Goal: Information Seeking & Learning: Learn about a topic

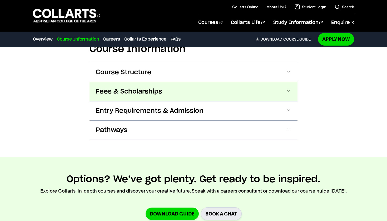
click at [164, 85] on button "Fees & Scholarships" at bounding box center [193, 91] width 208 height 19
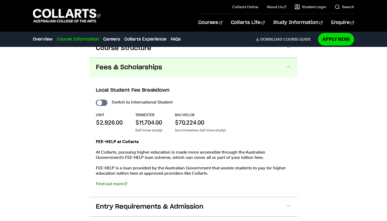
click at [171, 61] on button "Fees & Scholarships" at bounding box center [193, 67] width 208 height 19
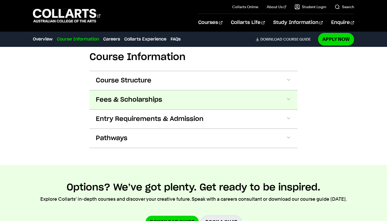
scroll to position [574, 0]
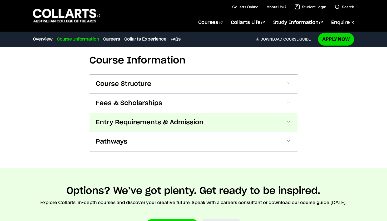
click at [164, 118] on span "Entry Requirements & Admission" at bounding box center [150, 122] width 108 height 8
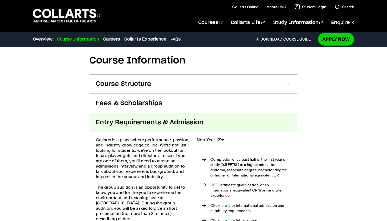
scroll to position [629, 0]
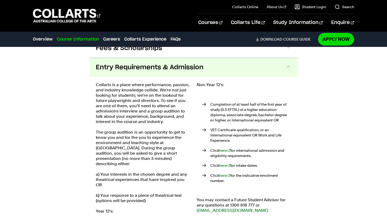
click at [176, 63] on span "Entry Requirements & Admission" at bounding box center [150, 67] width 108 height 8
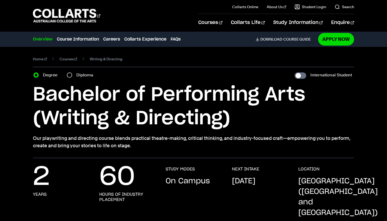
scroll to position [0, 0]
click at [69, 77] on input "Diploma" at bounding box center [69, 74] width 5 height 5
radio input "true"
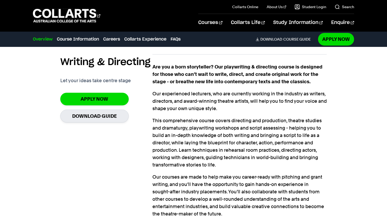
scroll to position [348, 0]
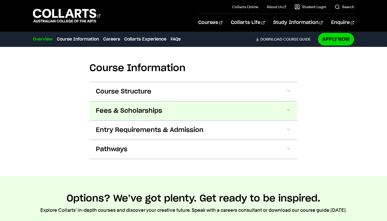
click at [161, 107] on button "Fees & Scholarships" at bounding box center [193, 110] width 208 height 19
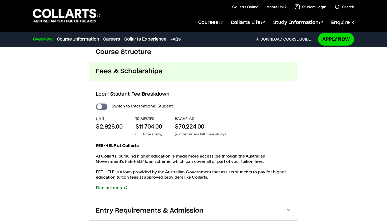
scroll to position [579, 0]
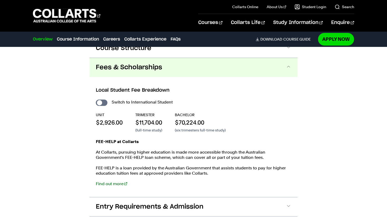
click at [175, 58] on button "Fees & Scholarships" at bounding box center [193, 67] width 208 height 19
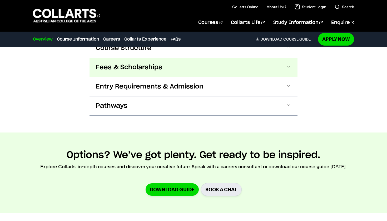
click at [175, 58] on button "Fees & Scholarships" at bounding box center [193, 67] width 208 height 19
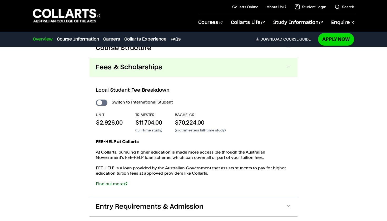
click at [175, 58] on button "Fees & Scholarships" at bounding box center [193, 67] width 208 height 19
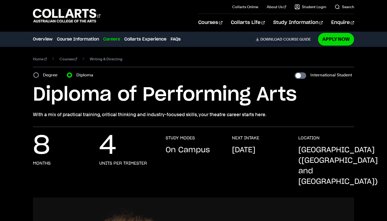
scroll to position [0, 0]
click at [50, 74] on label "Degree" at bounding box center [52, 74] width 18 height 7
click at [39, 74] on input "Degree" at bounding box center [35, 74] width 5 height 5
radio input "true"
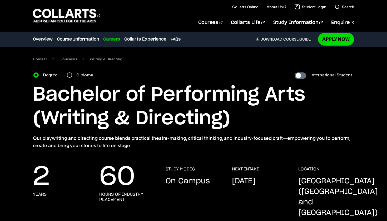
click at [77, 76] on label "Diploma" at bounding box center [86, 74] width 20 height 7
click at [72, 76] on input "Diploma" at bounding box center [69, 74] width 5 height 5
radio input "true"
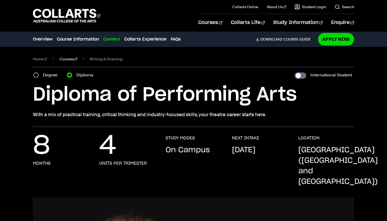
click at [60, 61] on link "Courses" at bounding box center [68, 58] width 18 height 7
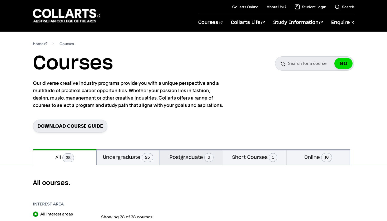
click at [189, 157] on button "Postgraduate 3" at bounding box center [191, 157] width 63 height 16
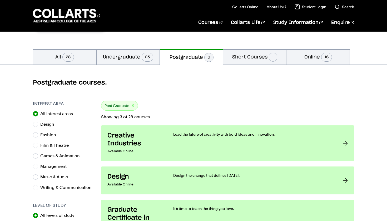
scroll to position [93, 0]
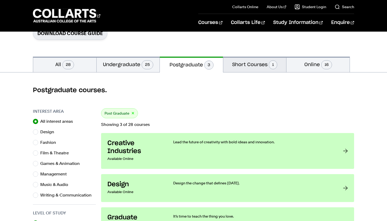
click at [242, 64] on button "Short Courses 1" at bounding box center [254, 65] width 63 height 16
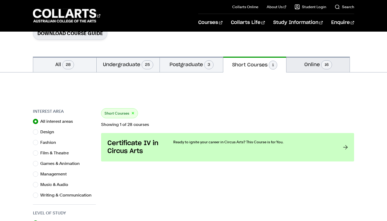
click at [303, 63] on button "Online 16" at bounding box center [317, 65] width 63 height 16
radio input "false"
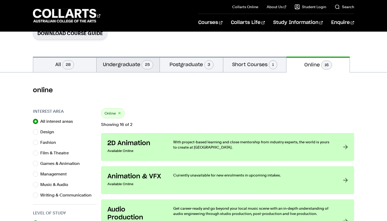
click at [139, 67] on button "Undergraduate 25" at bounding box center [128, 65] width 63 height 16
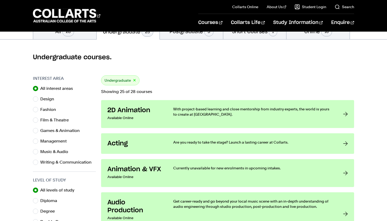
scroll to position [126, 0]
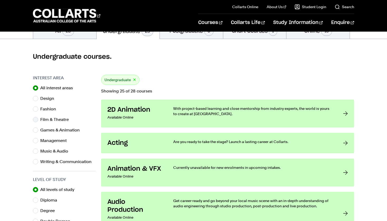
click at [59, 122] on label "Film & Theatre" at bounding box center [56, 119] width 33 height 7
click at [38, 122] on input "Film & Theatre" at bounding box center [35, 119] width 5 height 5
radio input "true"
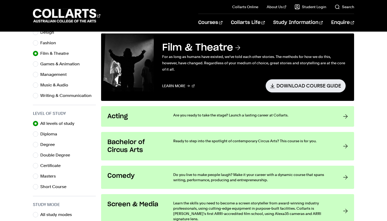
scroll to position [190, 0]
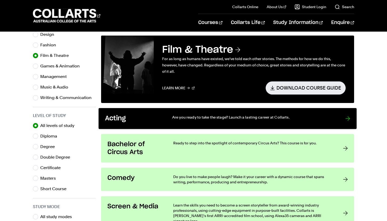
click at [337, 123] on link "Acting Are you ready to take the stage? Launch a lasting career at Collarts." at bounding box center [227, 118] width 258 height 21
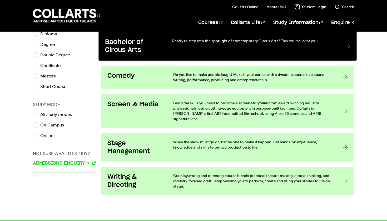
scroll to position [291, 0]
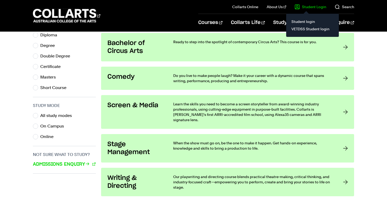
click at [313, 1] on il "Student Login Student login VETDSS Student login" at bounding box center [306, 7] width 40 height 14
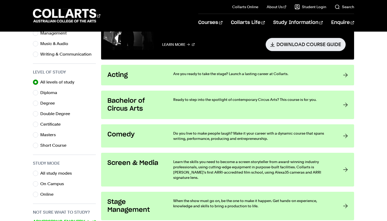
scroll to position [234, 0]
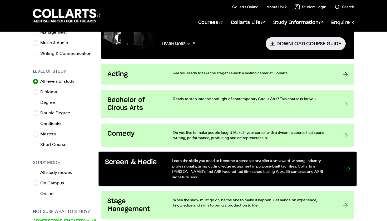
click at [174, 170] on p "Learn the skills you need to become a screen storyteller from award-winning ind…" at bounding box center [253, 169] width 162 height 22
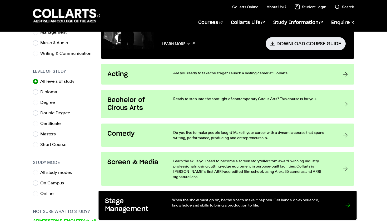
click at [148, 191] on link "Stage Management When the show must go on, be the one to make it happen. Get ha…" at bounding box center [227, 205] width 258 height 29
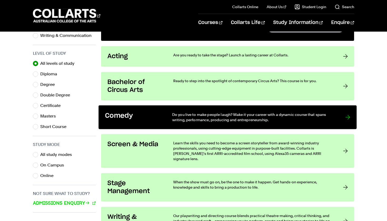
scroll to position [252, 0]
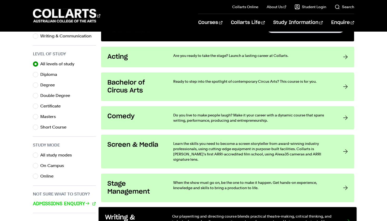
click at [163, 208] on link "Writing & Directing Our playwriting and directing course blends practical theat…" at bounding box center [227, 221] width 258 height 29
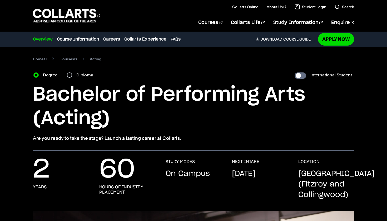
click at [87, 75] on label "Diploma" at bounding box center [86, 74] width 20 height 7
click at [72, 75] on input "Diploma" at bounding box center [69, 74] width 5 height 5
radio input "true"
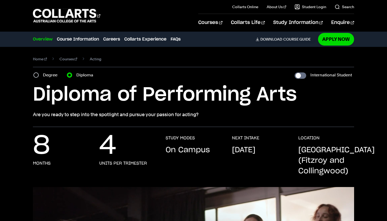
click at [50, 73] on label "Degree" at bounding box center [52, 74] width 18 height 7
click at [39, 73] on input "Degree" at bounding box center [35, 74] width 5 height 5
radio input "true"
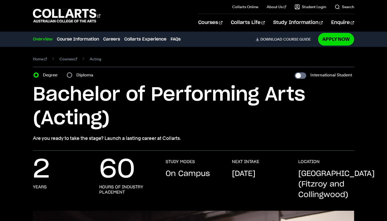
click at [71, 75] on input "Diploma" at bounding box center [69, 74] width 5 height 5
radio input "true"
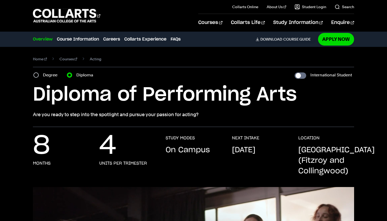
click at [54, 73] on label "Degree" at bounding box center [52, 74] width 18 height 7
click at [39, 73] on input "Degree" at bounding box center [35, 74] width 5 height 5
radio input "true"
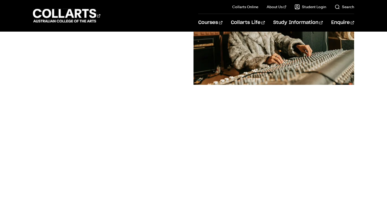
scroll to position [121, 0]
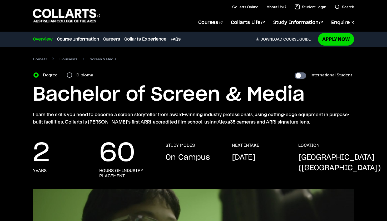
click at [69, 75] on input "Diploma" at bounding box center [69, 74] width 5 height 5
radio input "true"
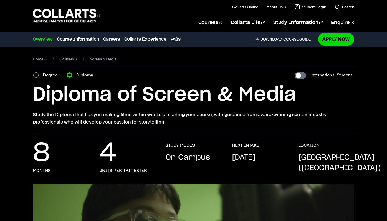
click at [36, 76] on input "Degree" at bounding box center [35, 74] width 5 height 5
radio input "true"
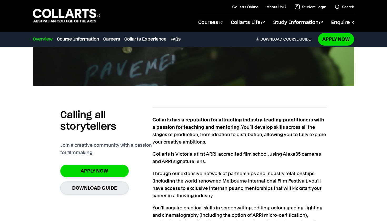
scroll to position [287, 0]
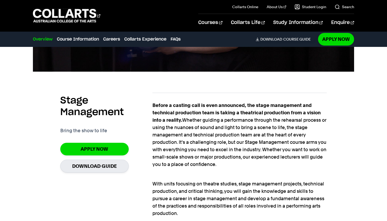
scroll to position [331, 0]
